Goal: Information Seeking & Learning: Learn about a topic

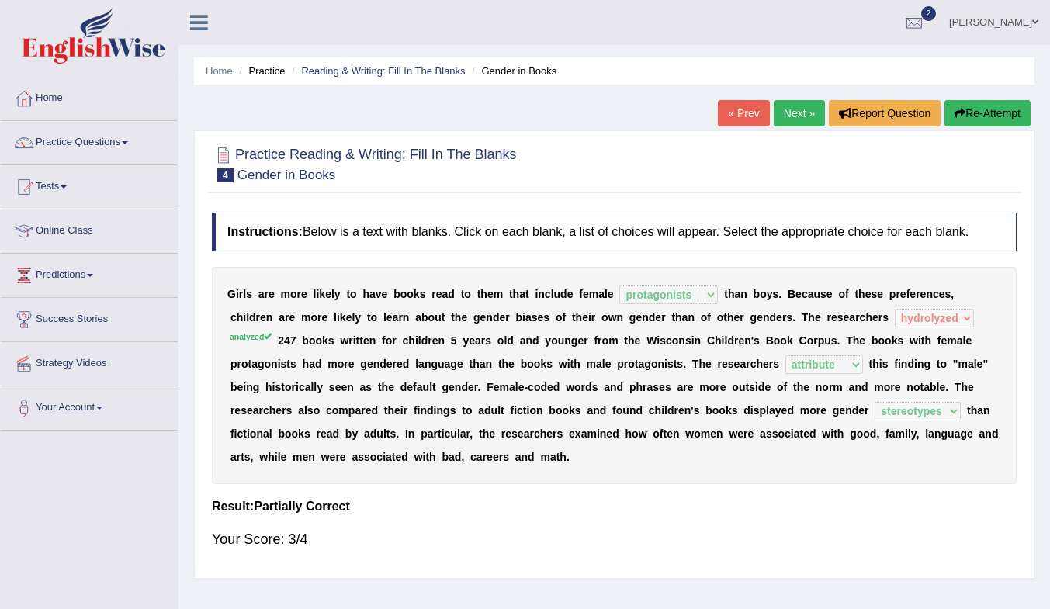
select select "protagonists"
select select "hydrolyzed"
select select "attribute"
select select "stereotypes"
click at [55, 185] on link "Tests" at bounding box center [89, 184] width 177 height 39
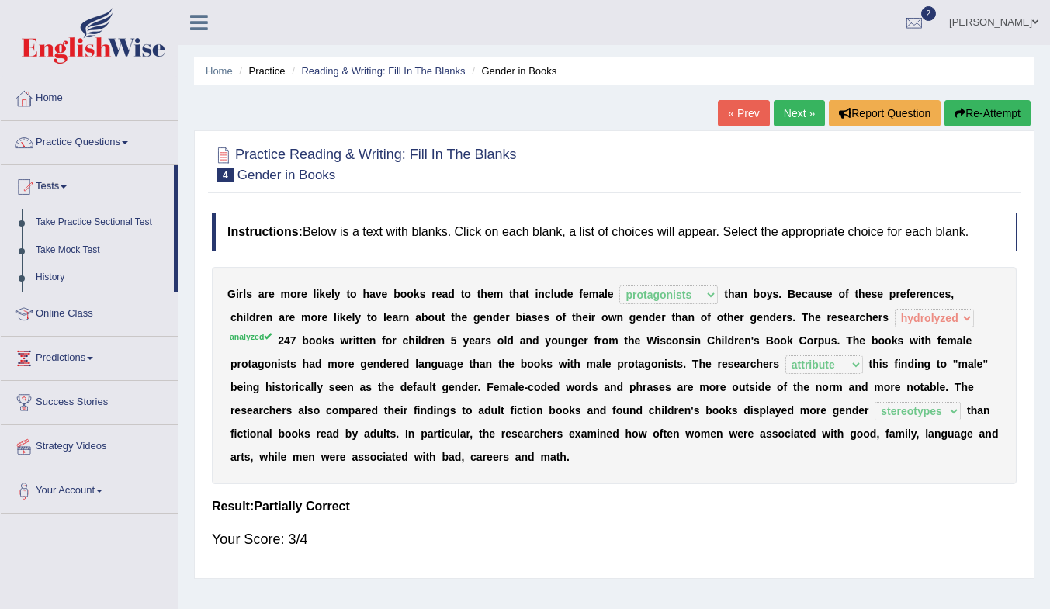
click at [54, 272] on link "History" at bounding box center [101, 278] width 145 height 28
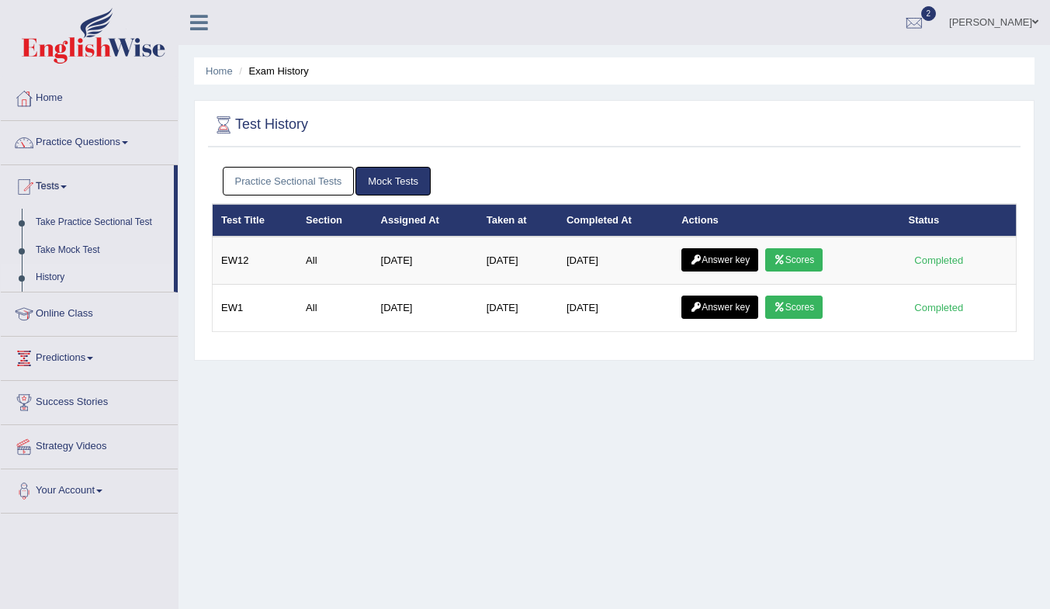
click at [804, 259] on link "Scores" at bounding box center [793, 259] width 57 height 23
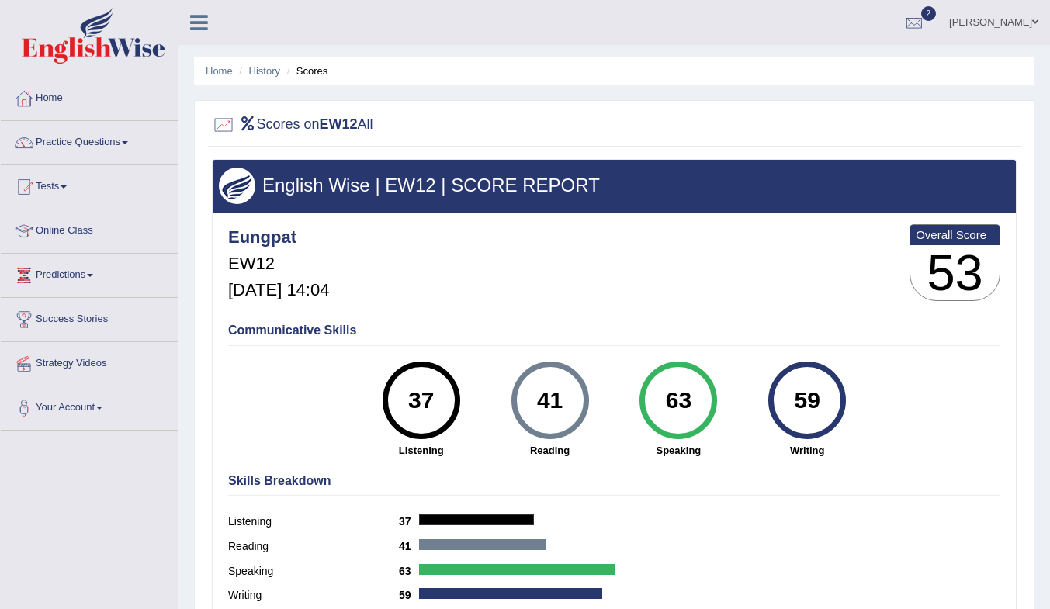
click at [268, 70] on link "History" at bounding box center [264, 71] width 31 height 12
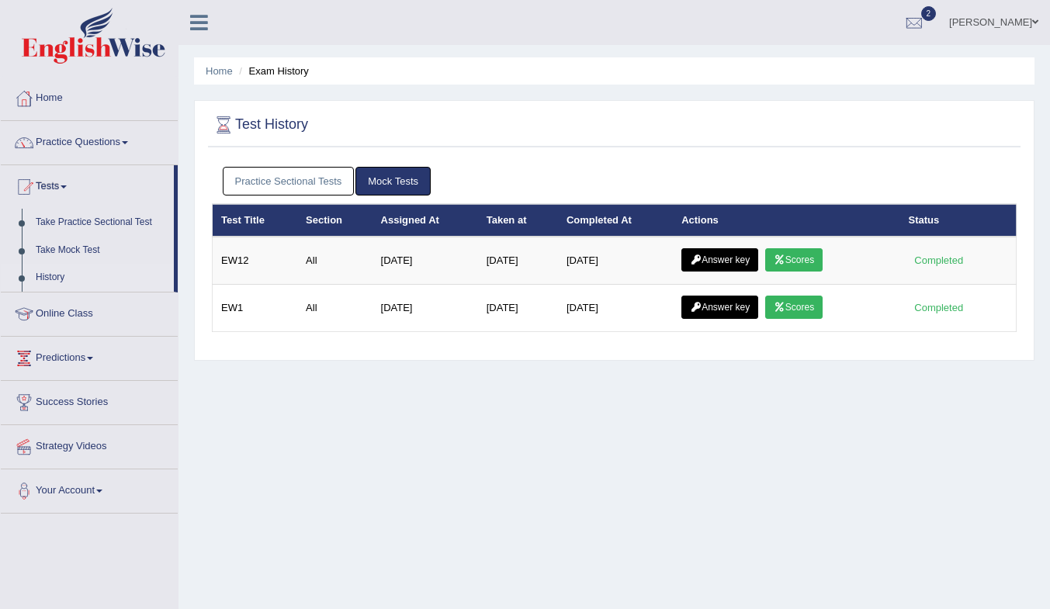
click at [717, 262] on link "Answer key" at bounding box center [720, 259] width 77 height 23
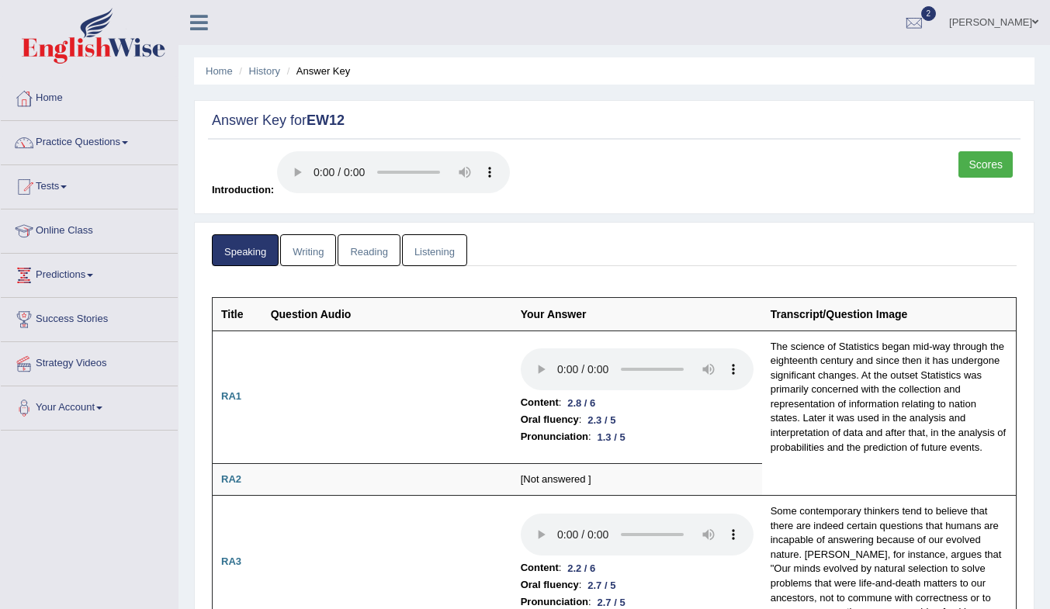
click at [450, 242] on link "Listening" at bounding box center [434, 250] width 65 height 32
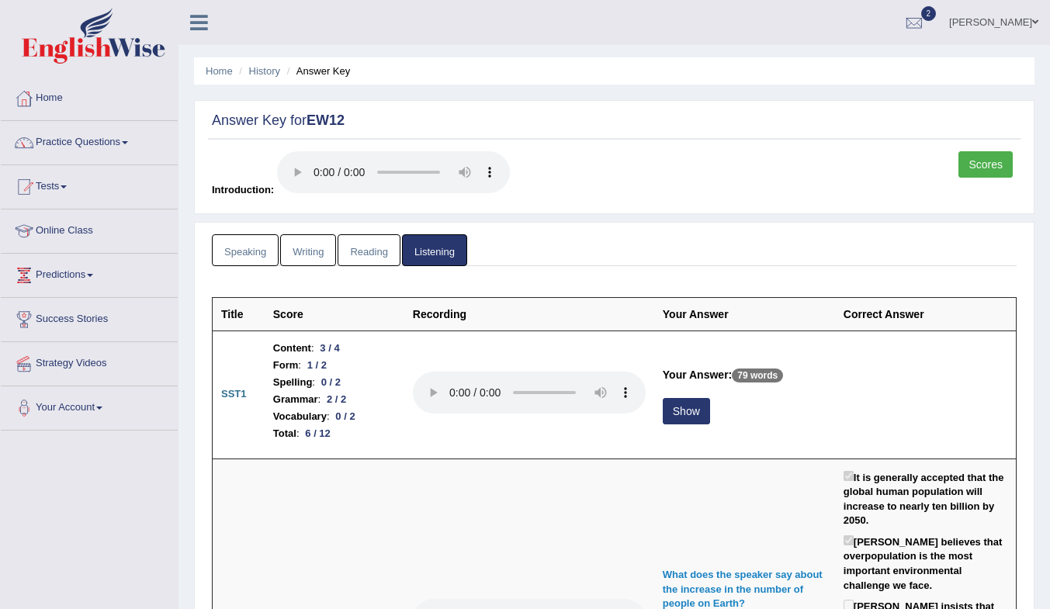
click at [87, 138] on link "Practice Questions" at bounding box center [89, 140] width 177 height 39
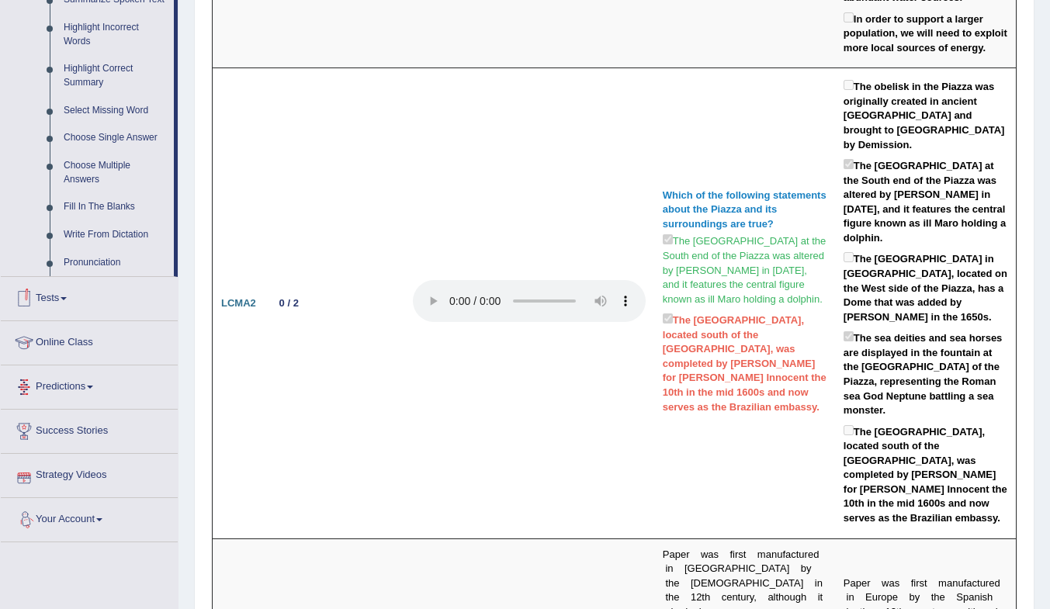
scroll to position [699, 0]
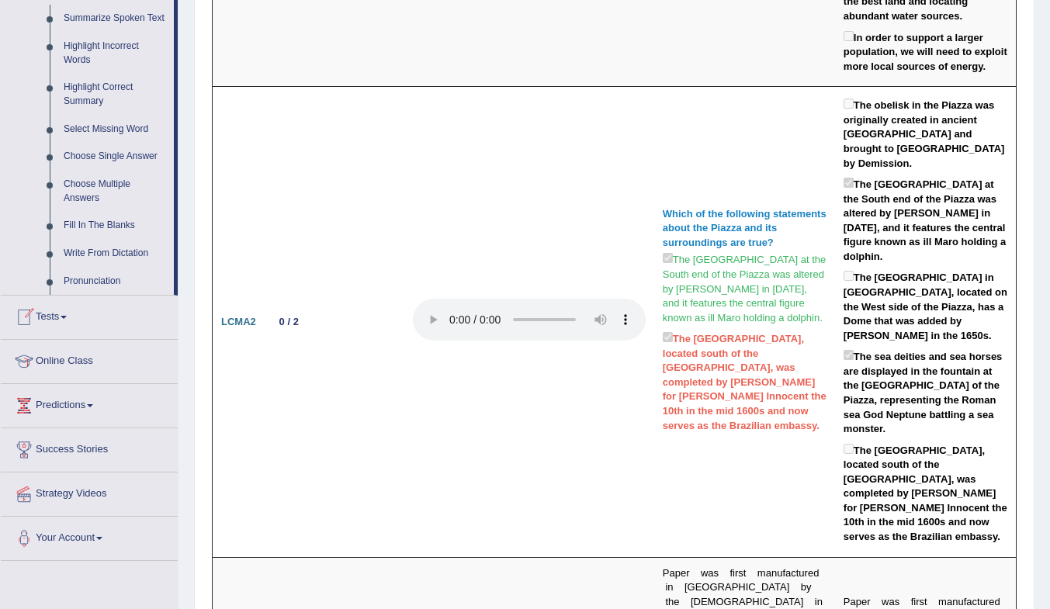
click at [101, 224] on link "Fill In The Blanks" at bounding box center [115, 226] width 117 height 28
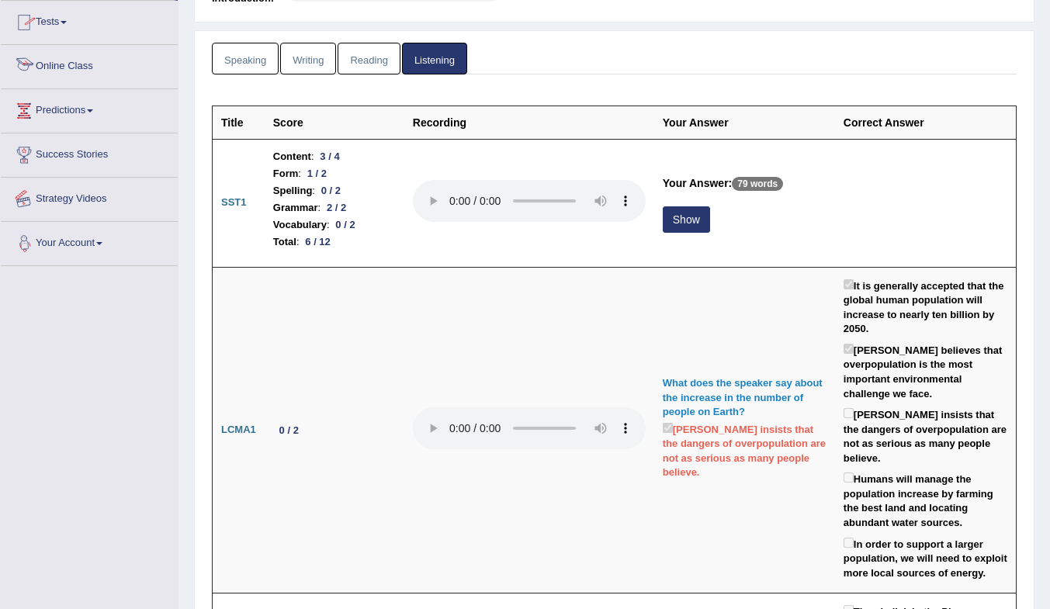
scroll to position [248, 0]
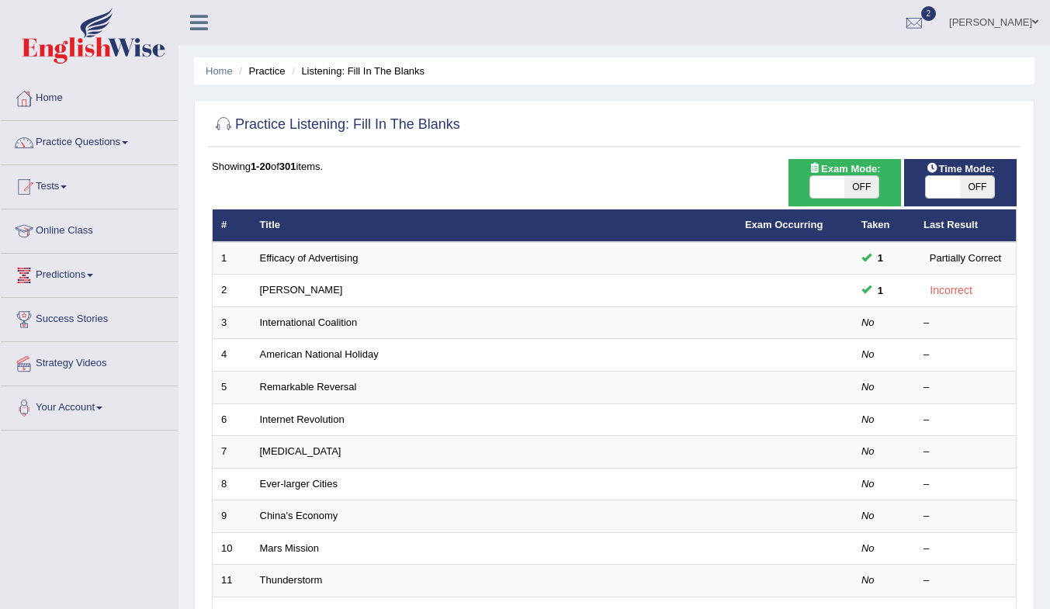
click at [318, 320] on link "International Coalition" at bounding box center [309, 323] width 98 height 12
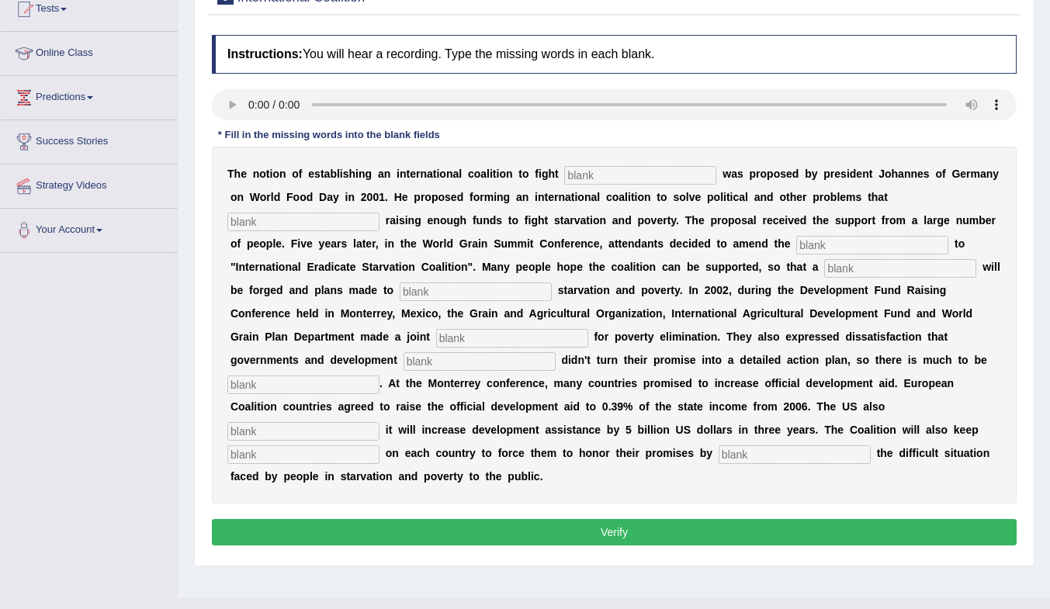
scroll to position [206, 0]
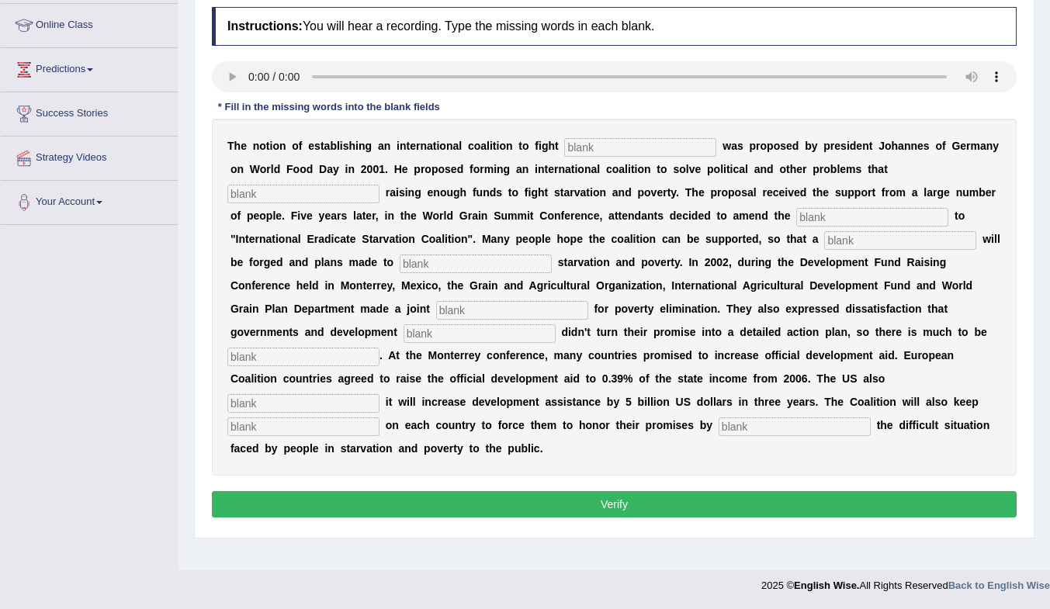
click at [299, 193] on input "text" at bounding box center [303, 194] width 152 height 19
click at [624, 149] on input "text" at bounding box center [640, 147] width 152 height 19
click at [941, 185] on div "T h e n o t i o n o f e s t a b l i s h i n g a n i n t e r n a t i o n a l c o…" at bounding box center [614, 297] width 805 height 357
click at [627, 152] on input "staring" at bounding box center [640, 147] width 152 height 19
type input "stavation"
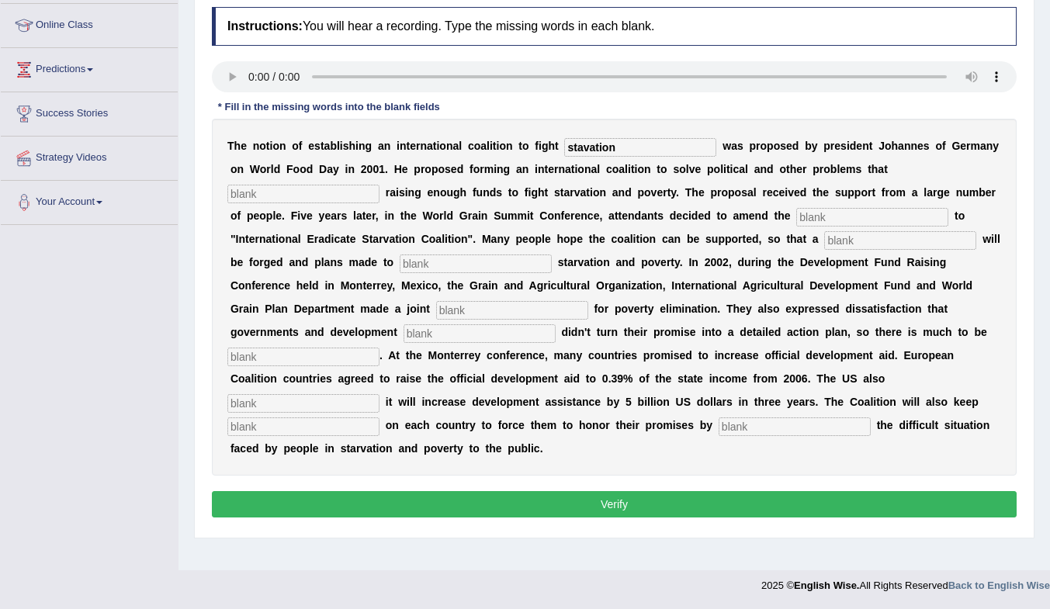
click at [322, 196] on input "text" at bounding box center [303, 194] width 152 height 19
type input "f"
drag, startPoint x: 873, startPoint y: 316, endPoint x: 861, endPoint y: 313, distance: 12.1
click at [873, 316] on div "T h e n o t i o n o f e s t a b l i s h i n g a n i n t e r n a t i o n a l c o…" at bounding box center [614, 297] width 805 height 357
click at [283, 195] on input "obstuter" at bounding box center [303, 194] width 152 height 19
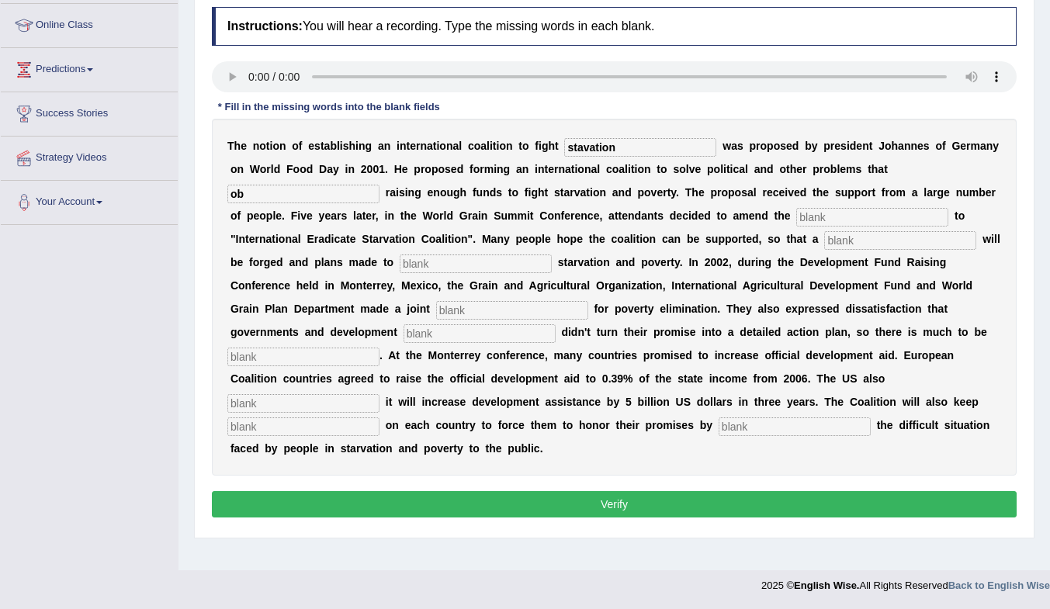
type input "o"
type input "obstruct"
click at [462, 265] on input "text" at bounding box center [476, 264] width 152 height 19
type input "s"
click at [849, 211] on input "text" at bounding box center [872, 217] width 152 height 19
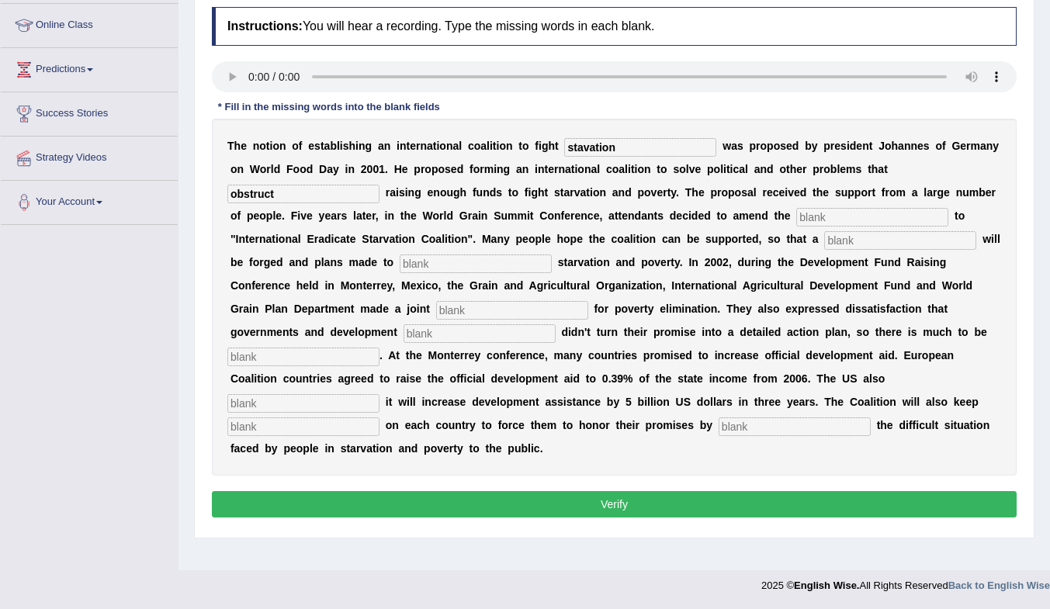
click at [518, 255] on input "text" at bounding box center [476, 264] width 152 height 19
type input "apeal"
click at [536, 308] on input "text" at bounding box center [512, 310] width 152 height 19
type input "parnert"
drag, startPoint x: 489, startPoint y: 311, endPoint x: 415, endPoint y: 311, distance: 74.5
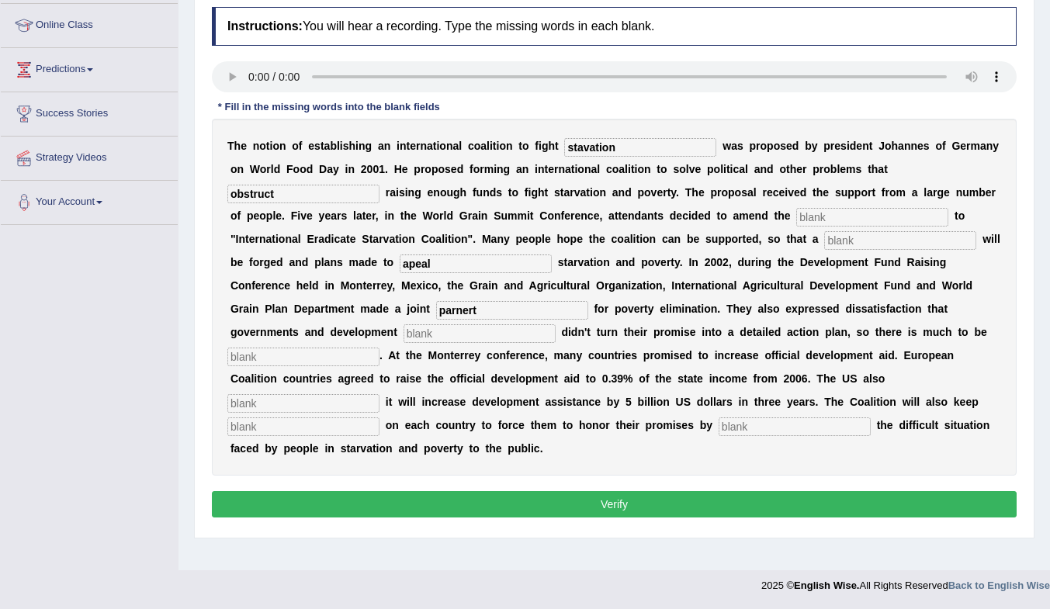
click at [415, 311] on div "T h e n o t i o n o f e s t a b l i s h i n g a n i n t e r n a t i o n a l c o…" at bounding box center [614, 297] width 805 height 357
type input "apeal"
click at [460, 342] on input "text" at bounding box center [480, 333] width 152 height 19
type input "pas"
click at [444, 314] on input "apeal" at bounding box center [512, 310] width 152 height 19
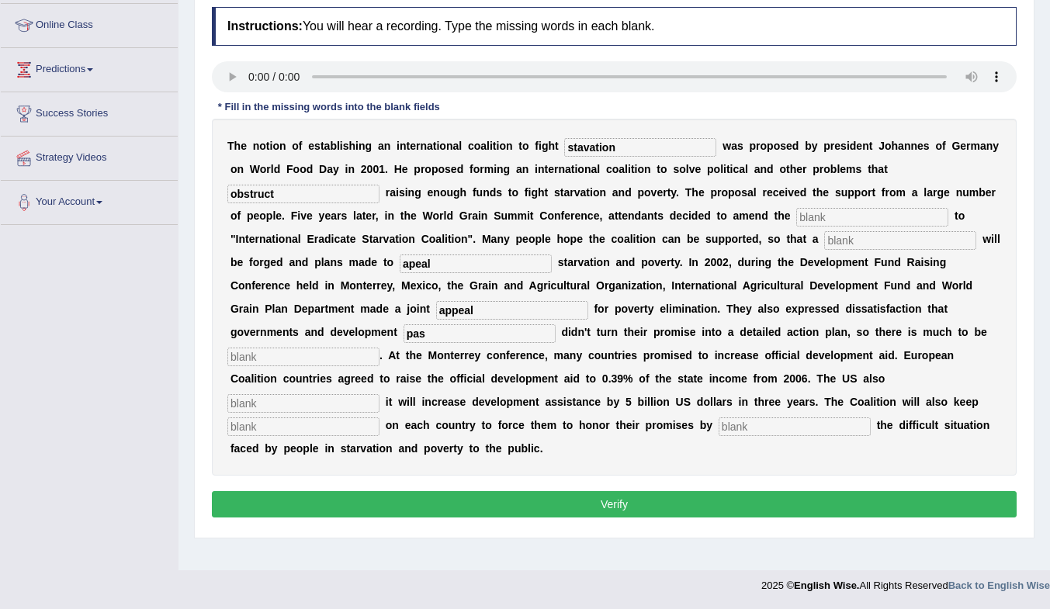
type input "appeal"
click at [456, 339] on input "pas" at bounding box center [480, 333] width 152 height 19
type input "p"
drag, startPoint x: 451, startPoint y: 262, endPoint x: 365, endPoint y: 266, distance: 86.3
click at [365, 266] on div "T h e n o t i o n o f e s t a b l i s h i n g a n i n t e r n a t i o n a l c o…" at bounding box center [614, 297] width 805 height 357
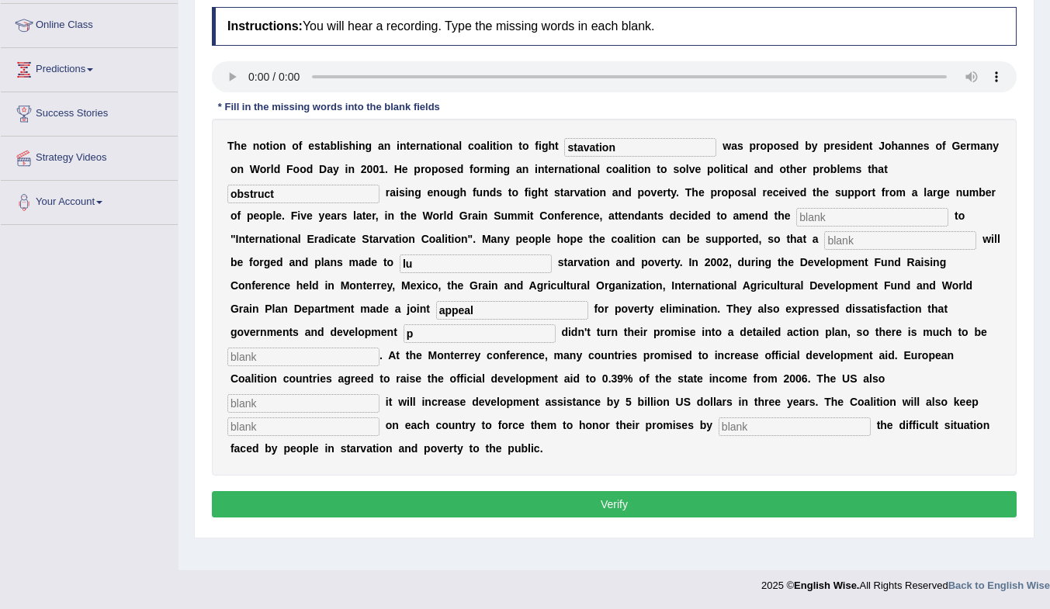
type input "l"
click at [883, 318] on div "T h e n o t i o n o f e s t a b l i s h i n g a n i n t e r n a t i o n a l c o…" at bounding box center [614, 297] width 805 height 357
drag, startPoint x: 499, startPoint y: 265, endPoint x: 290, endPoint y: 249, distance: 209.4
click at [290, 249] on div "T h e n o t i o n o f e s t a b l i s h i n g a n i n t e r n a t i o n a l c o…" at bounding box center [614, 297] width 805 height 357
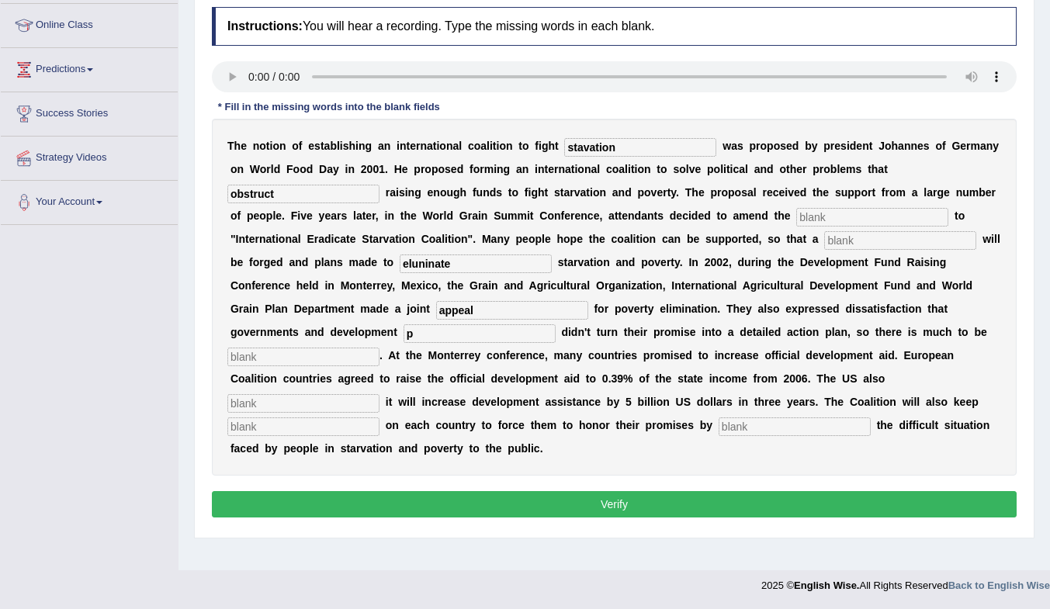
paste input "im"
type input "eliminate"
click at [530, 311] on input "appeal" at bounding box center [512, 310] width 152 height 19
click at [489, 333] on input "p" at bounding box center [480, 333] width 152 height 19
click at [856, 221] on input "text" at bounding box center [872, 217] width 152 height 19
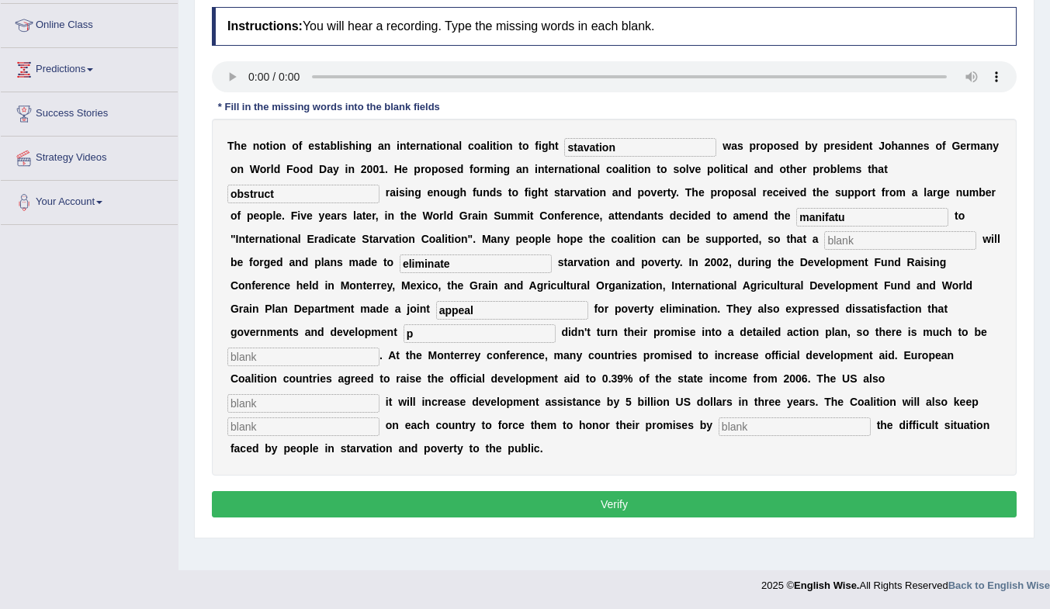
click at [917, 223] on input "manifatu" at bounding box center [872, 217] width 152 height 19
drag, startPoint x: 866, startPoint y: 218, endPoint x: 688, endPoint y: 220, distance: 177.8
click at [688, 220] on div "T h e n o t i o n o f e s t a b l i s h i n g a n i n t e r n a t i o n a l c o…" at bounding box center [614, 297] width 805 height 357
paste input "esto"
type input "manifesto"
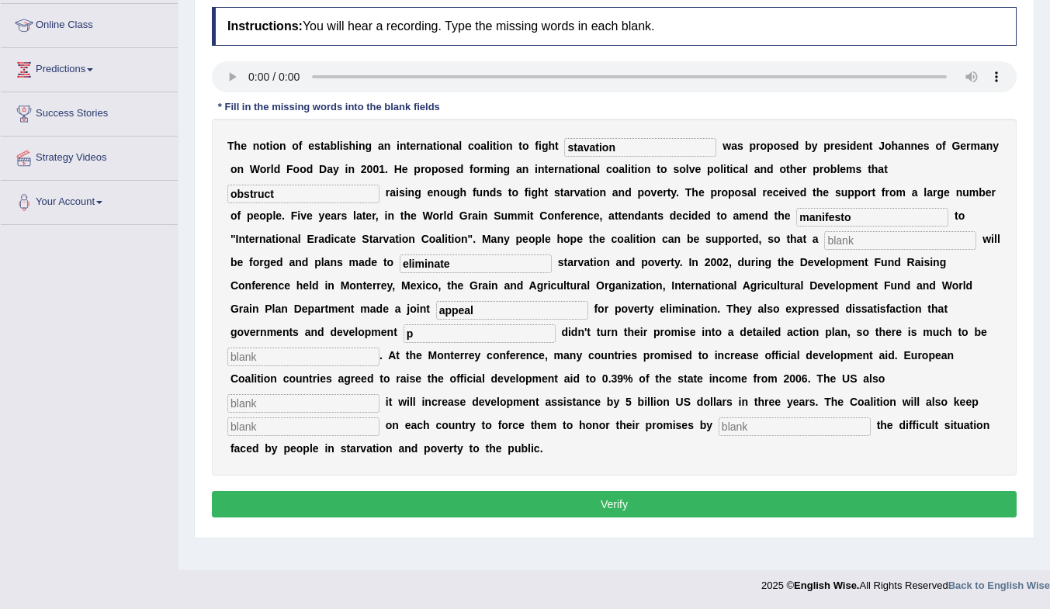
click at [293, 359] on input "text" at bounding box center [303, 357] width 152 height 19
click at [859, 95] on div at bounding box center [614, 78] width 805 height 35
click at [313, 356] on input "desiered" at bounding box center [303, 357] width 152 height 19
click at [831, 317] on div "T h e n o t i o n o f e s t a b l i s h i n g a n i n t e r n a t i o n a l c o…" at bounding box center [614, 297] width 805 height 357
drag, startPoint x: 282, startPoint y: 354, endPoint x: 196, endPoint y: 354, distance: 86.2
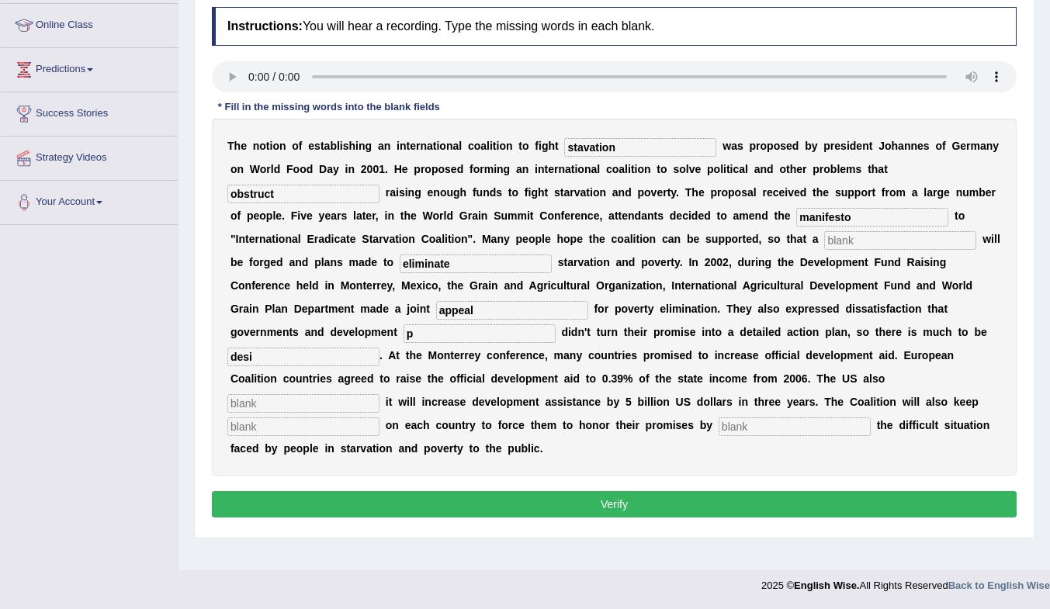
click at [196, 354] on div "Practice Listening: Fill In The Blanks 3 International Coalition Instructions: …" at bounding box center [614, 232] width 841 height 614
paste input "red"
type input "desired"
click at [312, 400] on input "text" at bounding box center [303, 403] width 152 height 19
click at [331, 434] on input "text" at bounding box center [303, 427] width 152 height 19
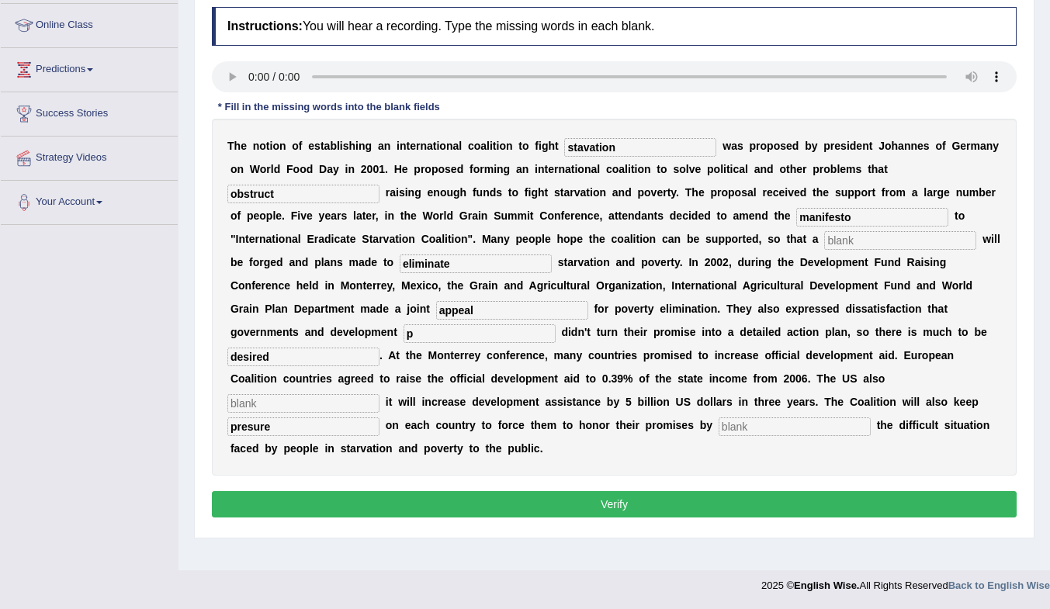
type input "presure"
click at [759, 424] on input "text" at bounding box center [795, 427] width 152 height 19
click at [756, 427] on input "text" at bounding box center [795, 427] width 152 height 19
drag, startPoint x: 796, startPoint y: 431, endPoint x: 601, endPoint y: 435, distance: 194.9
click at [601, 435] on div "T h e n o t i o n o f e s t a b l i s h i n g a n i n t e r n a t i o n a l c o…" at bounding box center [614, 297] width 805 height 357
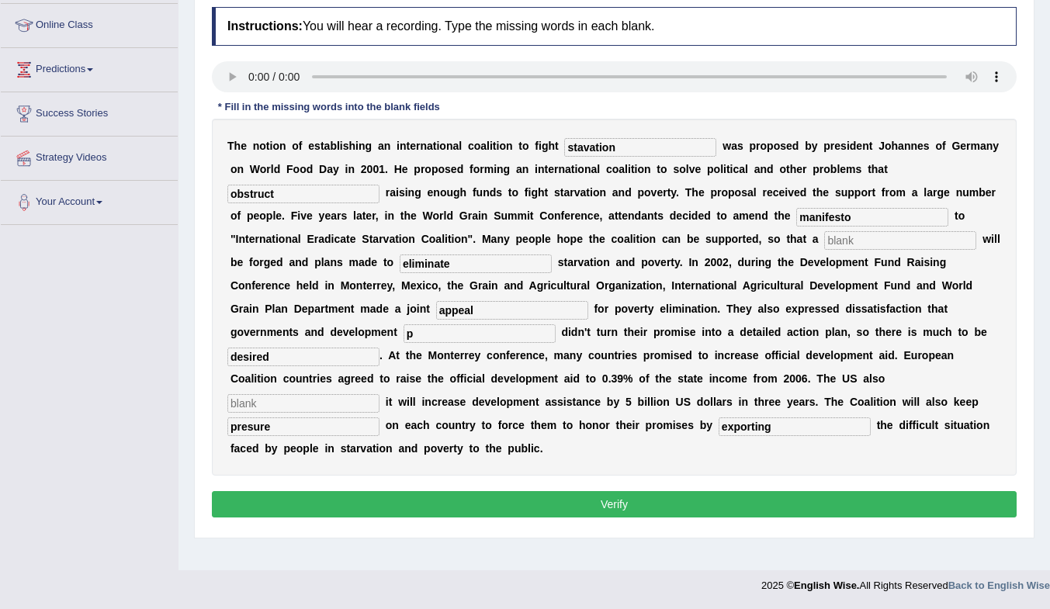
paste input "s"
type input "exposing"
click at [786, 455] on div "T h e n o t i o n o f e s t a b l i s h i n g a n i n t e r n a t i o n a l c o…" at bounding box center [614, 297] width 805 height 357
click at [455, 329] on input "p" at bounding box center [480, 333] width 152 height 19
type input "partner"
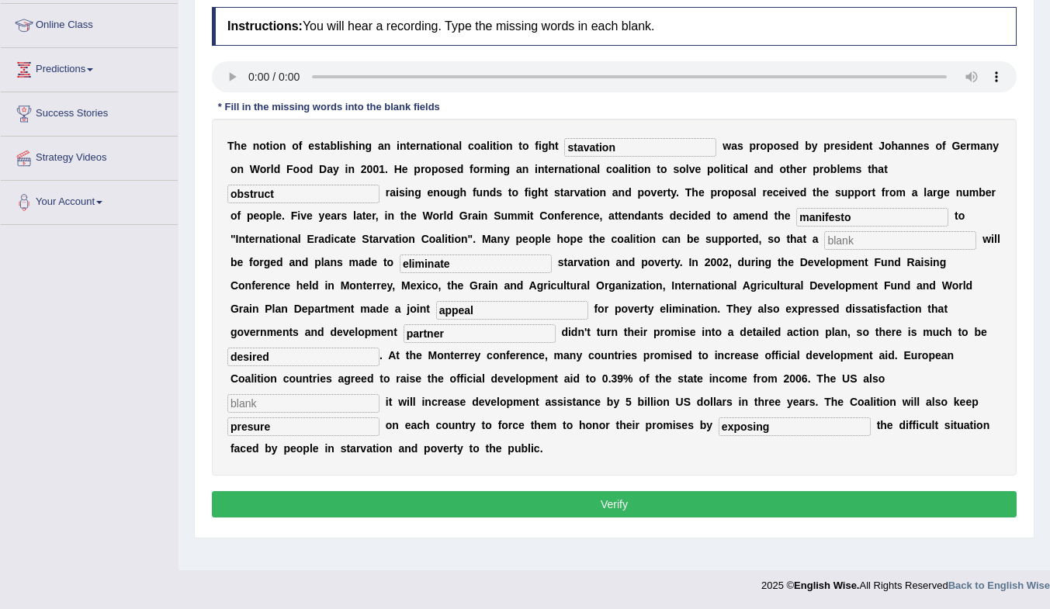
click at [304, 405] on input "text" at bounding box center [303, 403] width 152 height 19
type input "in"
click at [452, 336] on input "partner" at bounding box center [480, 333] width 152 height 19
type input "partners"
click at [264, 403] on input "in" at bounding box center [303, 403] width 152 height 19
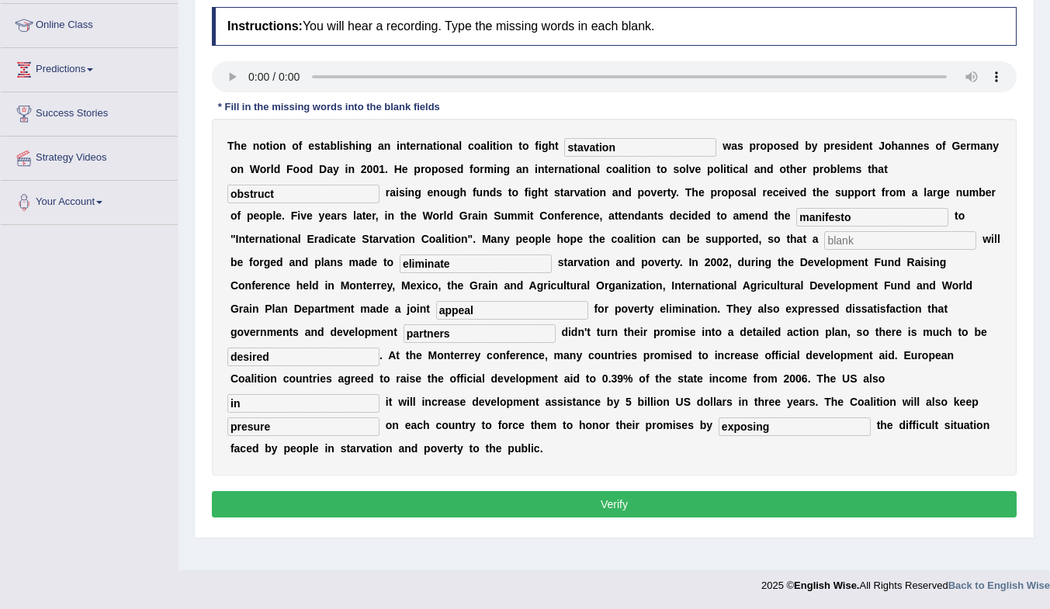
click at [253, 428] on input "presure" at bounding box center [303, 427] width 152 height 19
type input "pressure"
click at [243, 404] on input "in" at bounding box center [303, 403] width 152 height 19
click at [875, 244] on input "text" at bounding box center [900, 240] width 152 height 19
click at [270, 407] on input "increasse" at bounding box center [303, 403] width 152 height 19
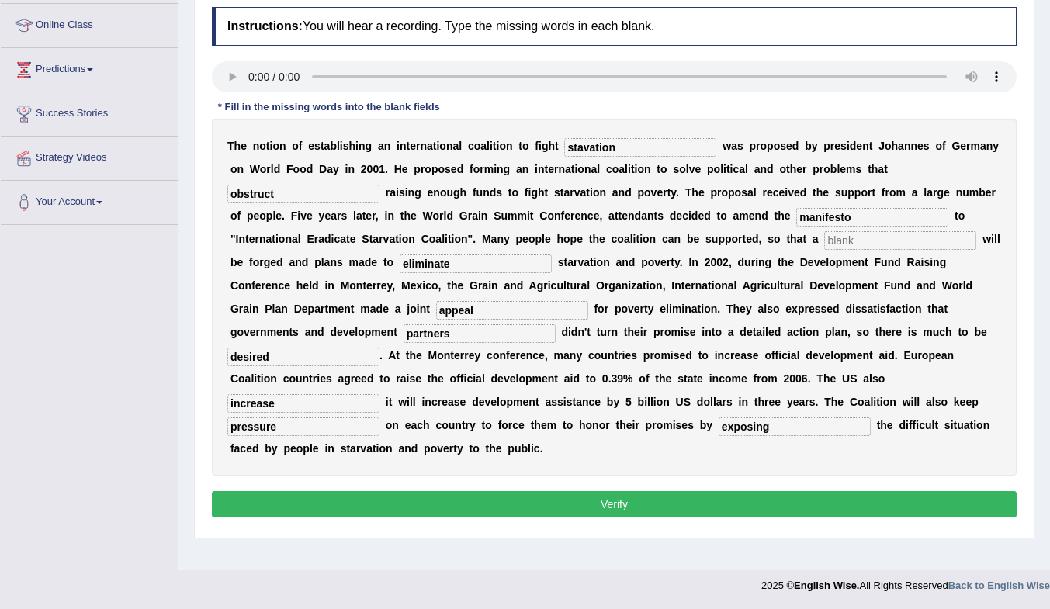
type input "increase"
click at [870, 242] on input "text" at bounding box center [900, 240] width 152 height 19
type input "support"
click at [668, 512] on button "Verify" at bounding box center [614, 504] width 805 height 26
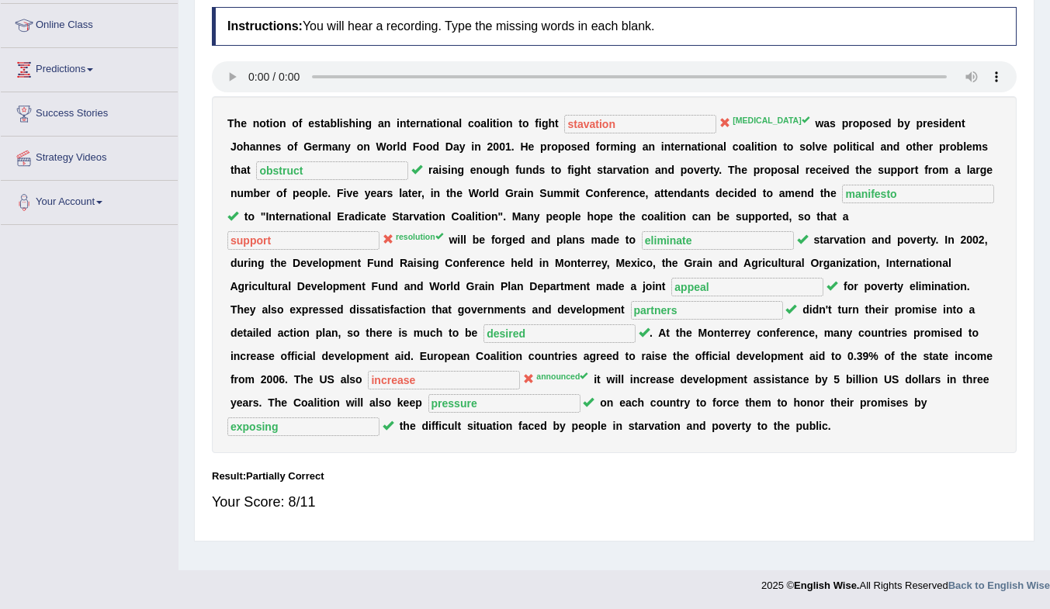
click at [975, 283] on div "T h e n o t i o n o f e s t a b l i s h i n g a n i n t e r n a t i o n a l c o…" at bounding box center [614, 274] width 805 height 357
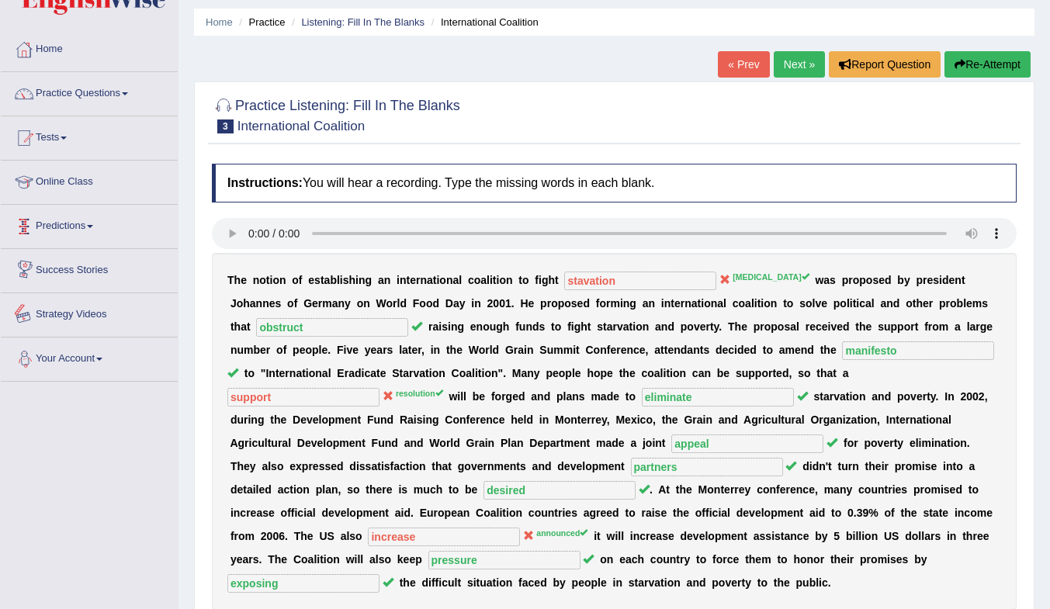
scroll to position [0, 0]
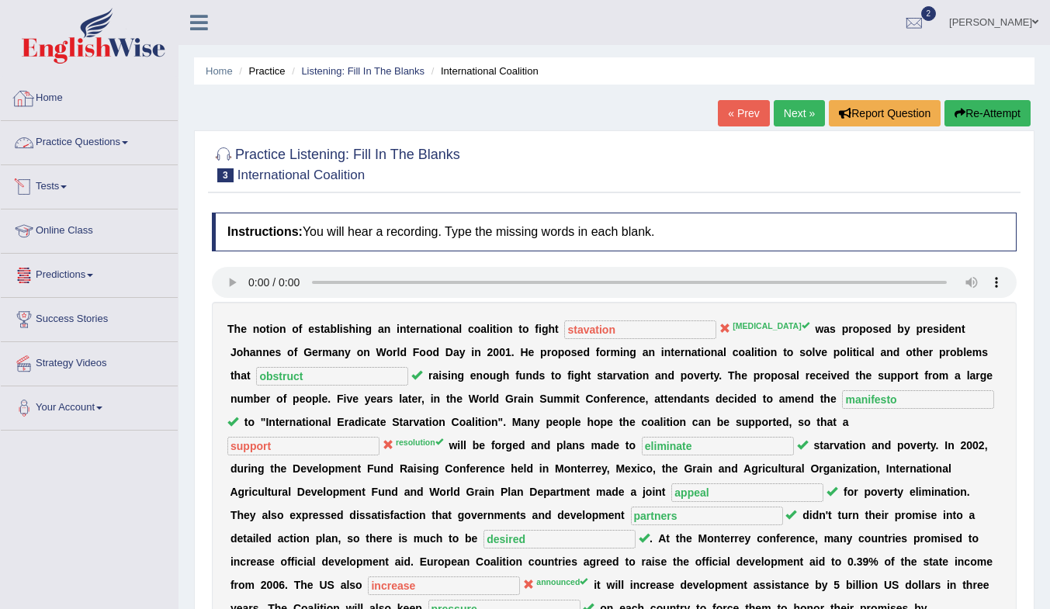
click at [76, 140] on link "Practice Questions" at bounding box center [89, 140] width 177 height 39
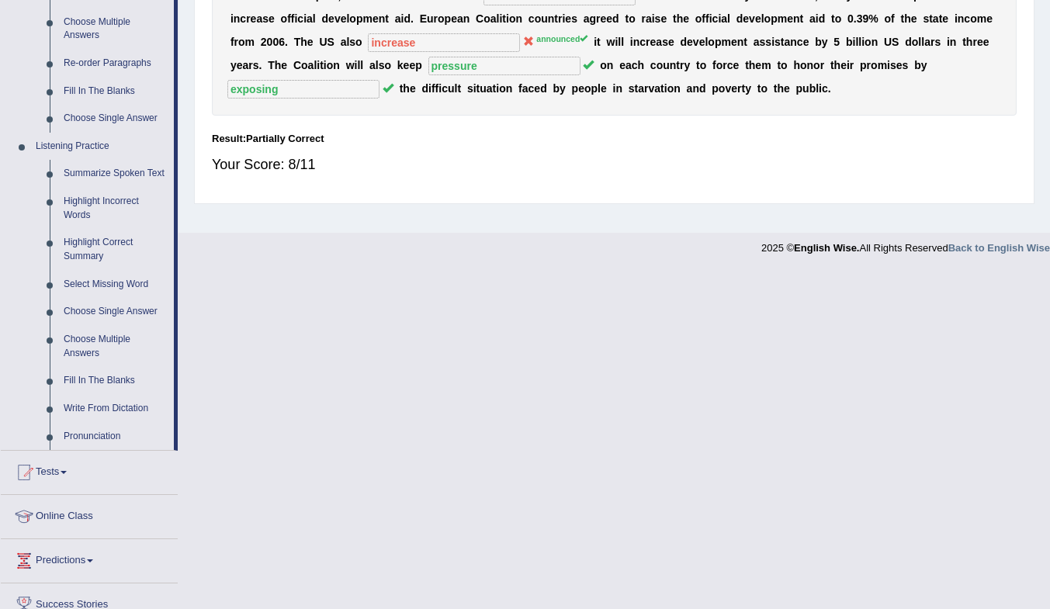
click at [74, 410] on link "Write From Dictation" at bounding box center [115, 409] width 117 height 28
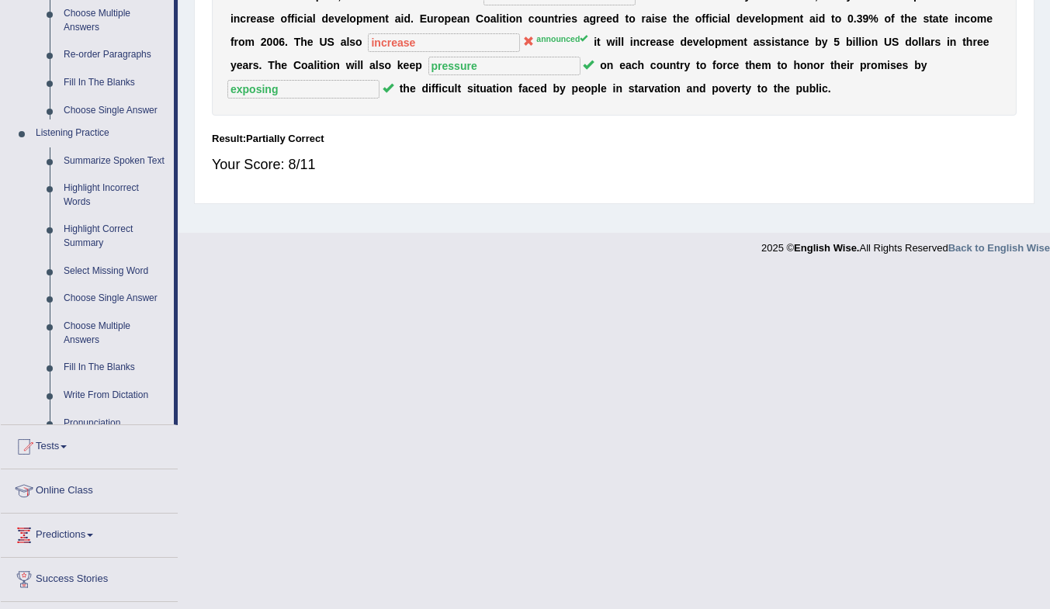
scroll to position [206, 0]
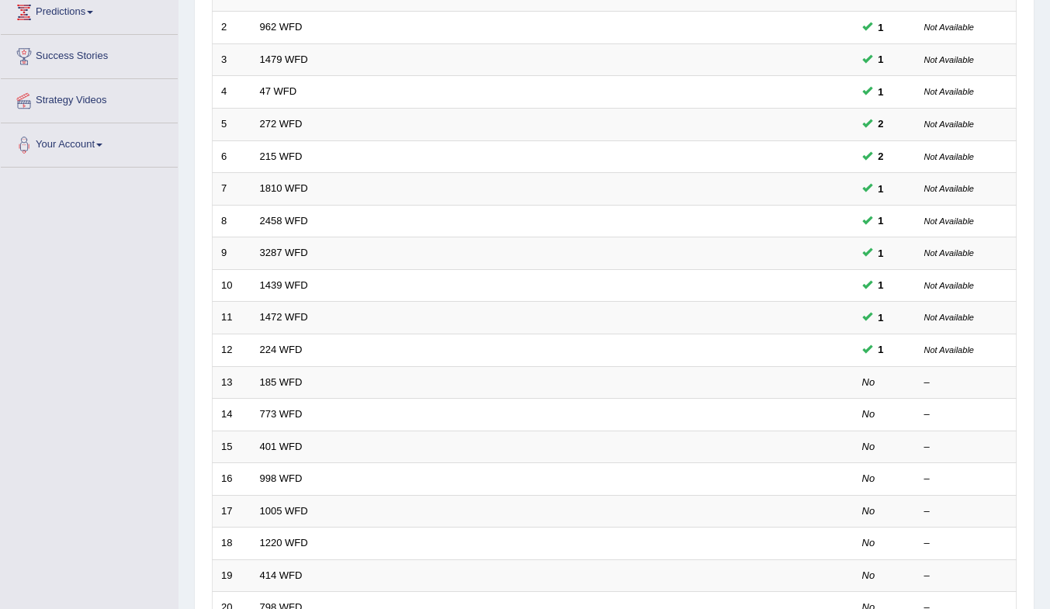
click at [287, 387] on link "185 WFD" at bounding box center [281, 382] width 43 height 12
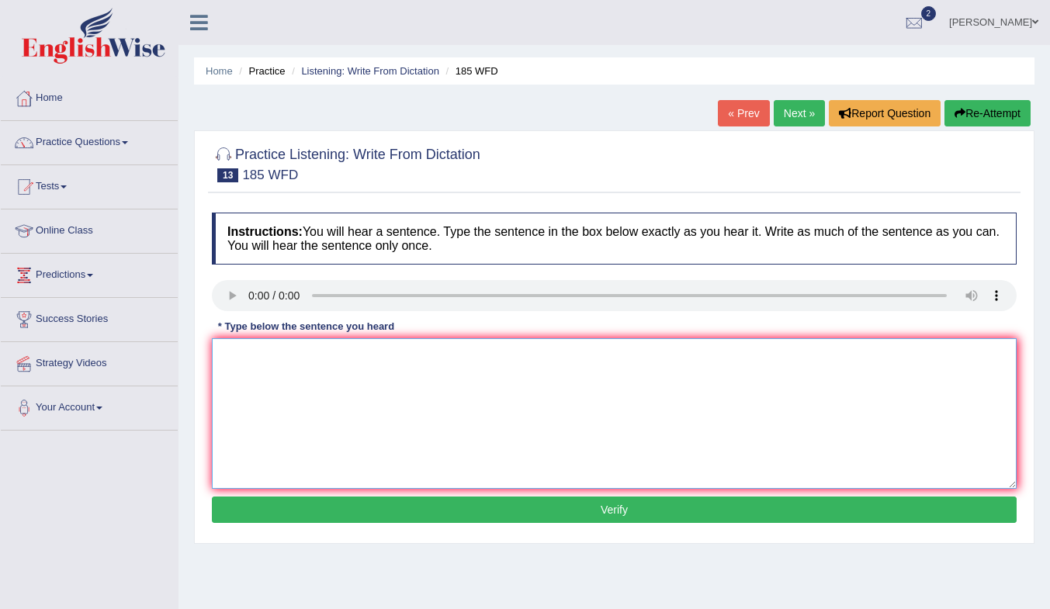
click at [304, 397] on textarea at bounding box center [614, 413] width 805 height 151
click at [554, 356] on textarea "Researcger find that many student students fine thaht on some the star stress" at bounding box center [614, 413] width 805 height 151
click at [477, 359] on textarea "Researcger find that many student students fine thaht on some the strar stress" at bounding box center [614, 413] width 805 height 151
click at [612, 357] on textarea "Researcger find that many student students fine that on some the strar stress" at bounding box center [614, 413] width 805 height 151
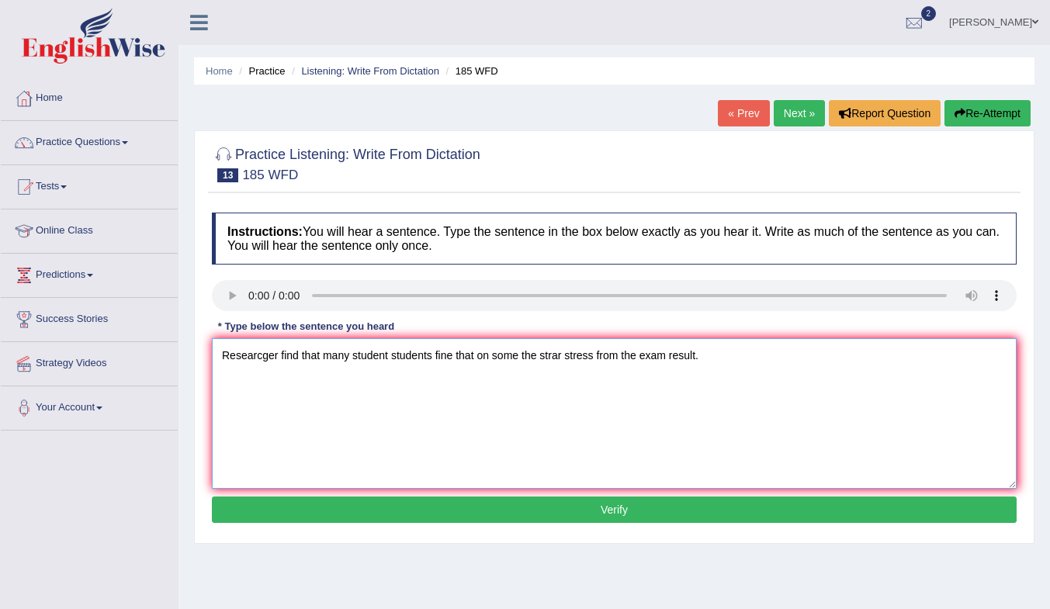
click at [862, 388] on textarea "Researcger find that many student students fine that on some the strar stress f…" at bounding box center [614, 413] width 805 height 151
type textarea "Researcger find that many student students fine that on some the strar stress f…"
click at [869, 514] on button "Verify" at bounding box center [614, 510] width 805 height 26
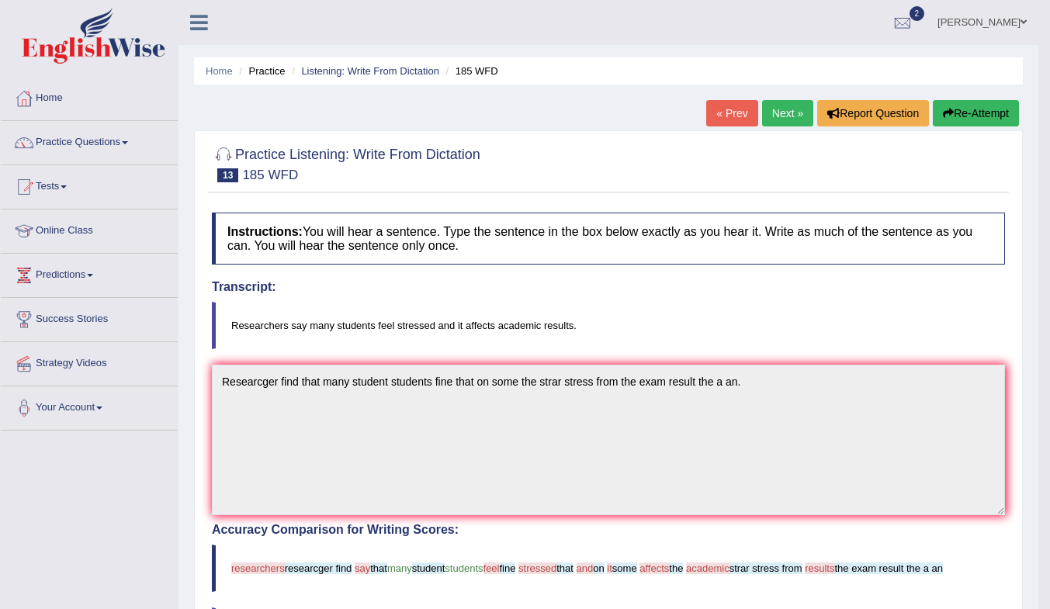
click at [940, 328] on blockquote "Researchers say many students feel stressed and it affects academic results." at bounding box center [608, 325] width 793 height 47
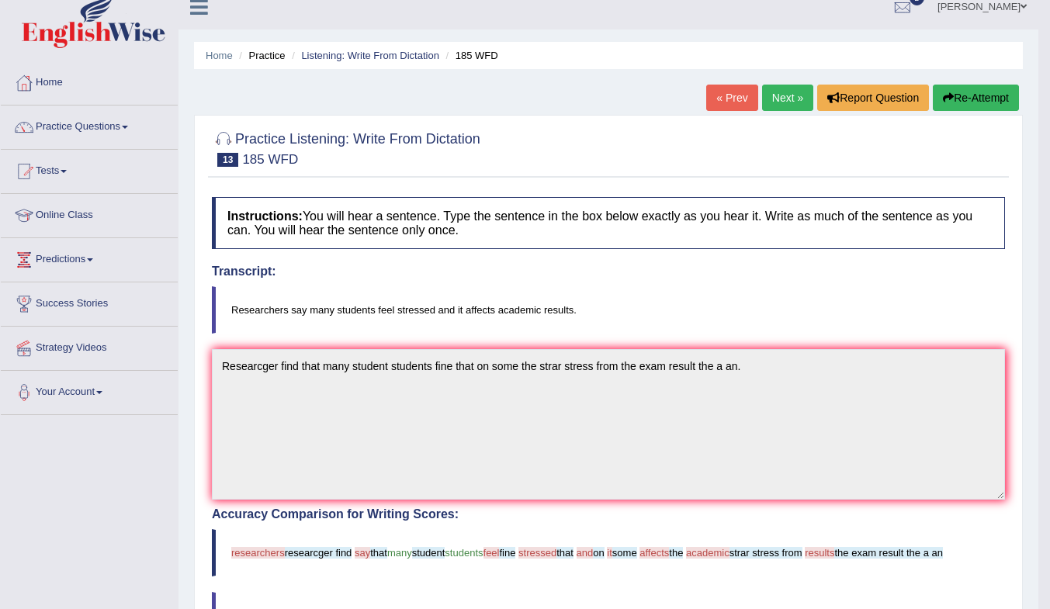
scroll to position [233, 0]
